Goal: Task Accomplishment & Management: Manage account settings

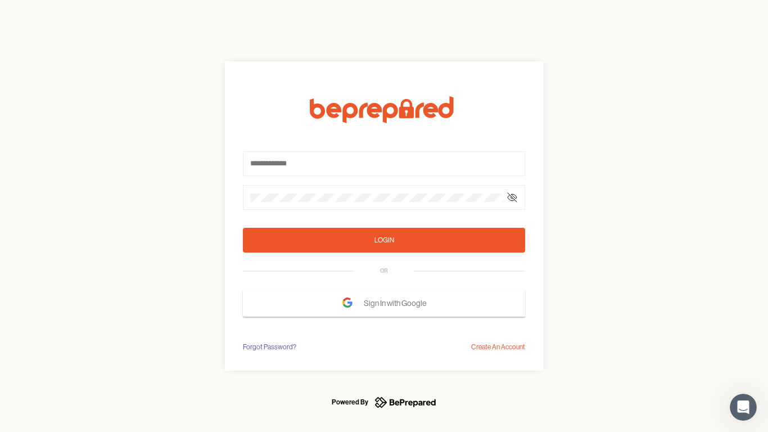
click at [384, 216] on form "Login OR Sign In with Google" at bounding box center [384, 206] width 282 height 220
click at [512, 197] on icon at bounding box center [512, 197] width 9 height 9
click at [384, 240] on div "Login" at bounding box center [384, 239] width 20 height 11
click at [384, 303] on span "Sign In with Google" at bounding box center [398, 303] width 68 height 20
click at [269, 347] on div "Forgot Password?" at bounding box center [269, 346] width 53 height 11
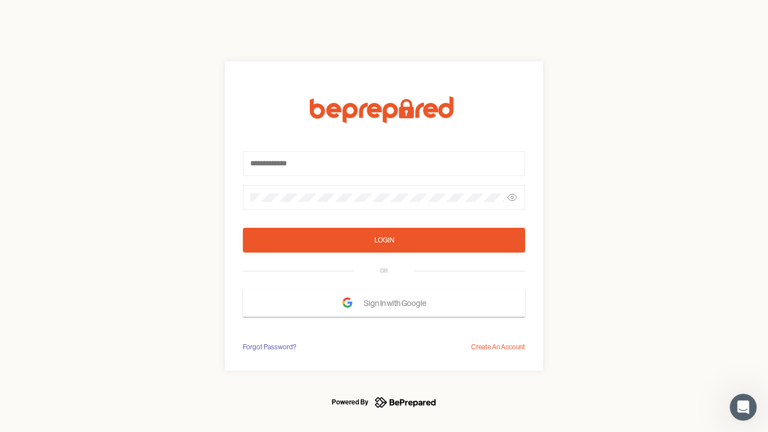
click at [498, 347] on div "Login OR Sign In with Google Forgot Password? Create An Account" at bounding box center [384, 216] width 768 height 432
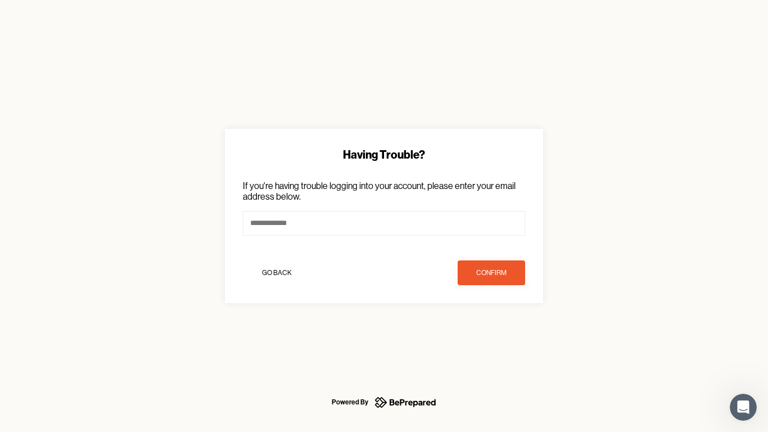
click at [743, 407] on icon "Open Intercom Messenger" at bounding box center [743, 407] width 19 height 19
